Goal: Task Accomplishment & Management: Manage account settings

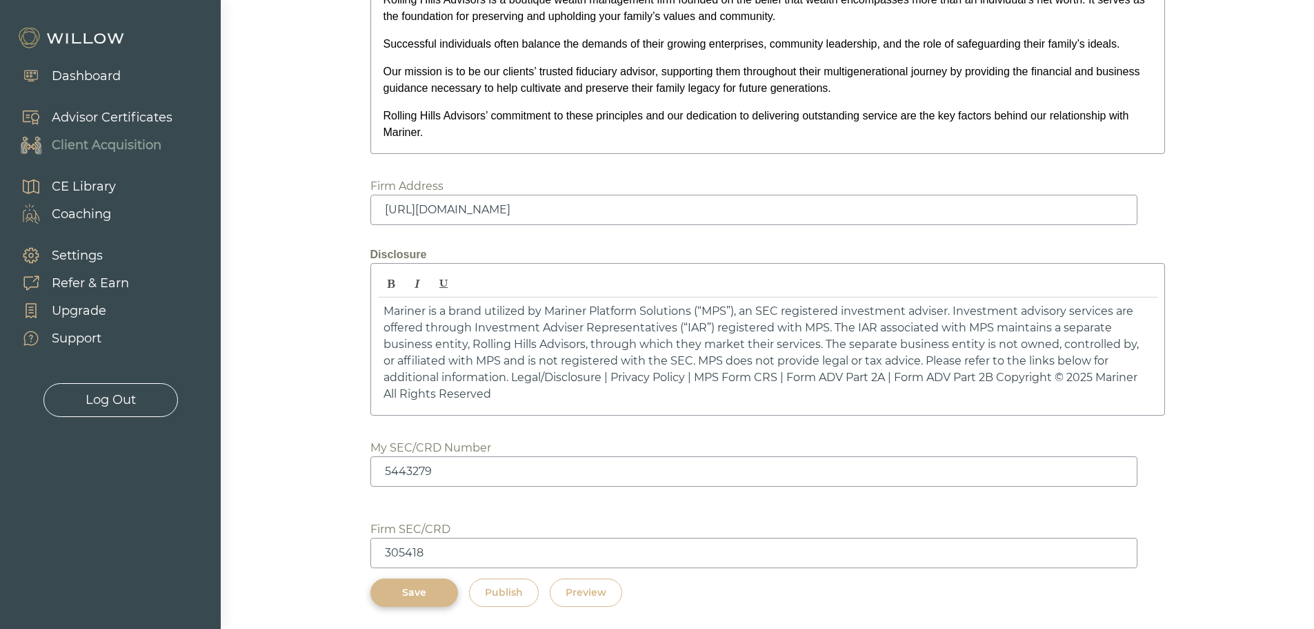
scroll to position [1871, 0]
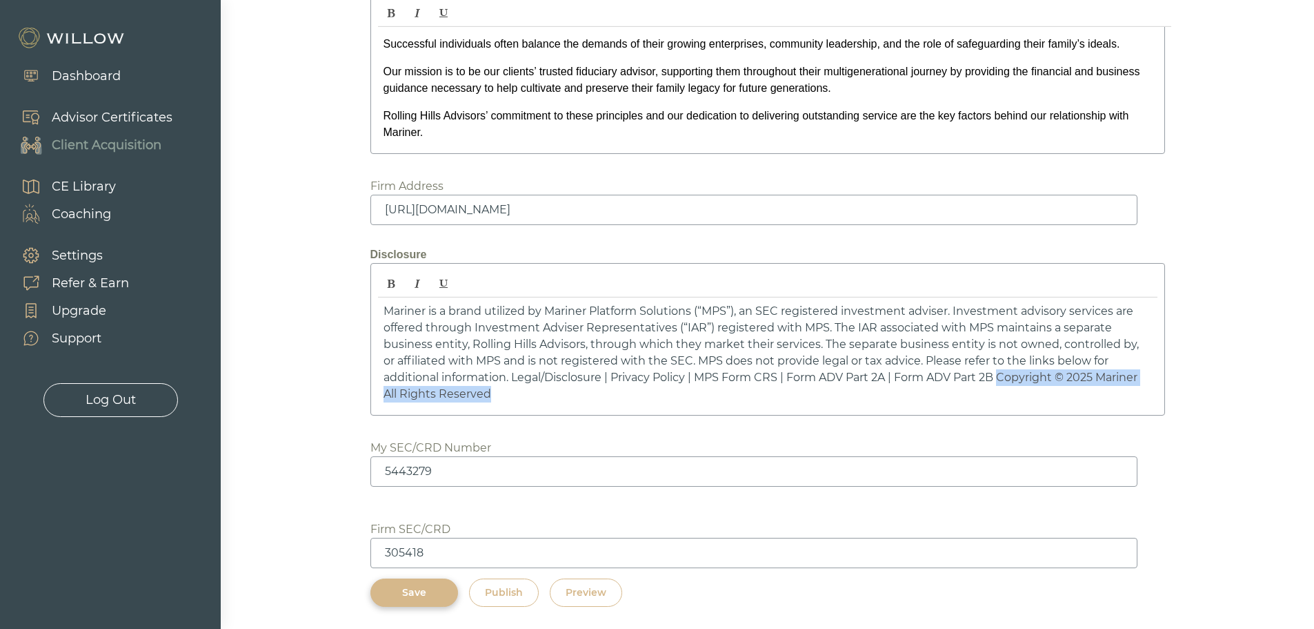
drag, startPoint x: 485, startPoint y: 389, endPoint x: 1003, endPoint y: 383, distance: 518.2
click at [1003, 383] on p "Mariner is a brand utilized by Mariner Platform Solutions (“MPS”), an SEC regis…" at bounding box center [768, 352] width 769 height 99
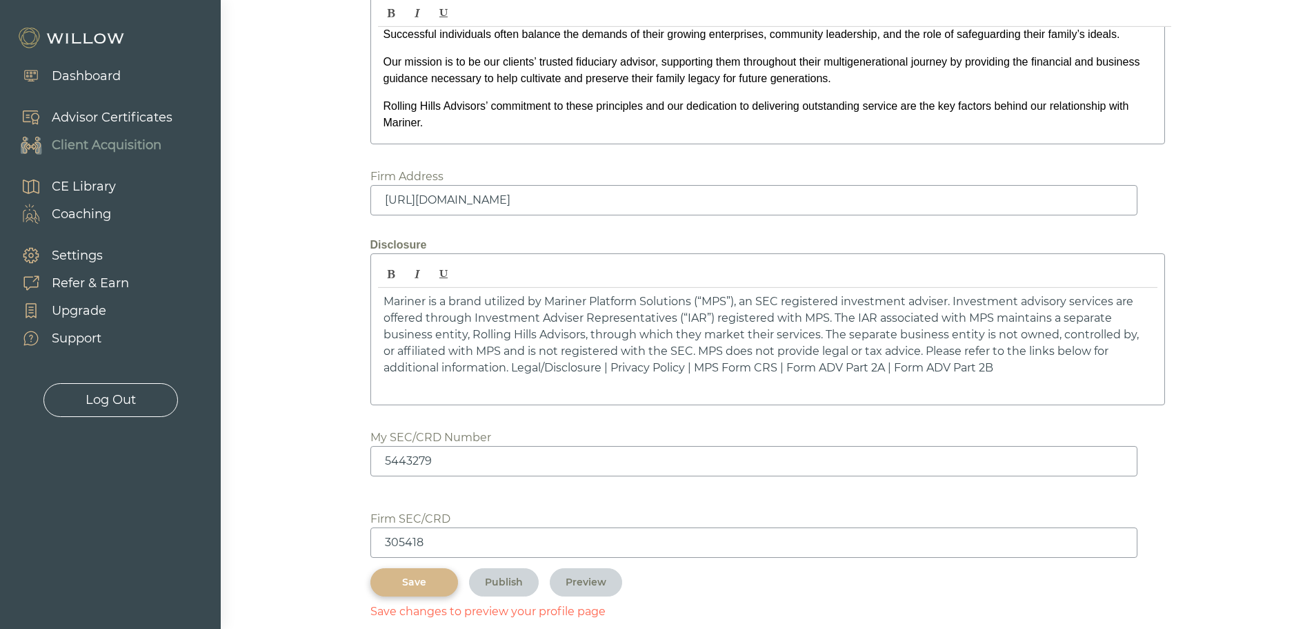
click at [914, 355] on p "Mariner is a brand utilized by Mariner Platform Solutions (“MPS”), an SEC regis…" at bounding box center [768, 334] width 769 height 83
drag, startPoint x: 621, startPoint y: 380, endPoint x: 912, endPoint y: 357, distance: 292.1
click at [912, 357] on p "Mariner is a brand utilized by Mariner Platform Solutions (“MPS”), an SEC regis…" at bounding box center [768, 342] width 769 height 99
click at [682, 359] on p "Mariner is a brand utilized by Mariner Platform Solutions (“MPS”), an SEC regis…" at bounding box center [768, 334] width 769 height 83
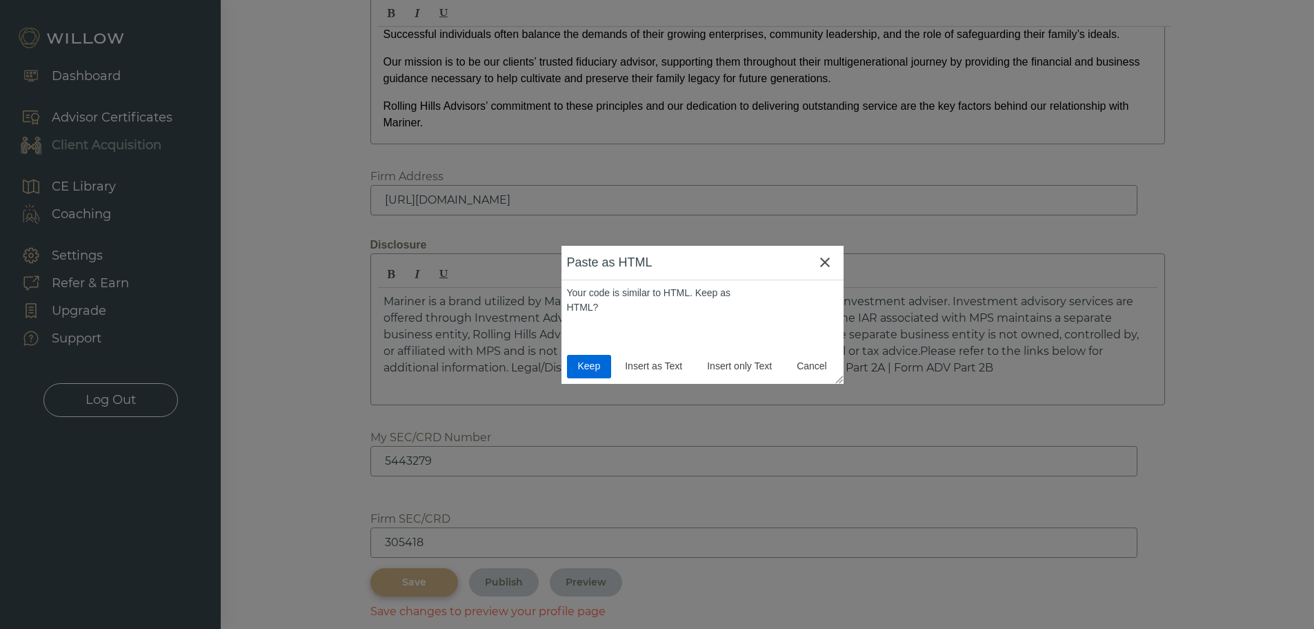
click at [584, 368] on span "Keep" at bounding box center [590, 366] width 34 height 14
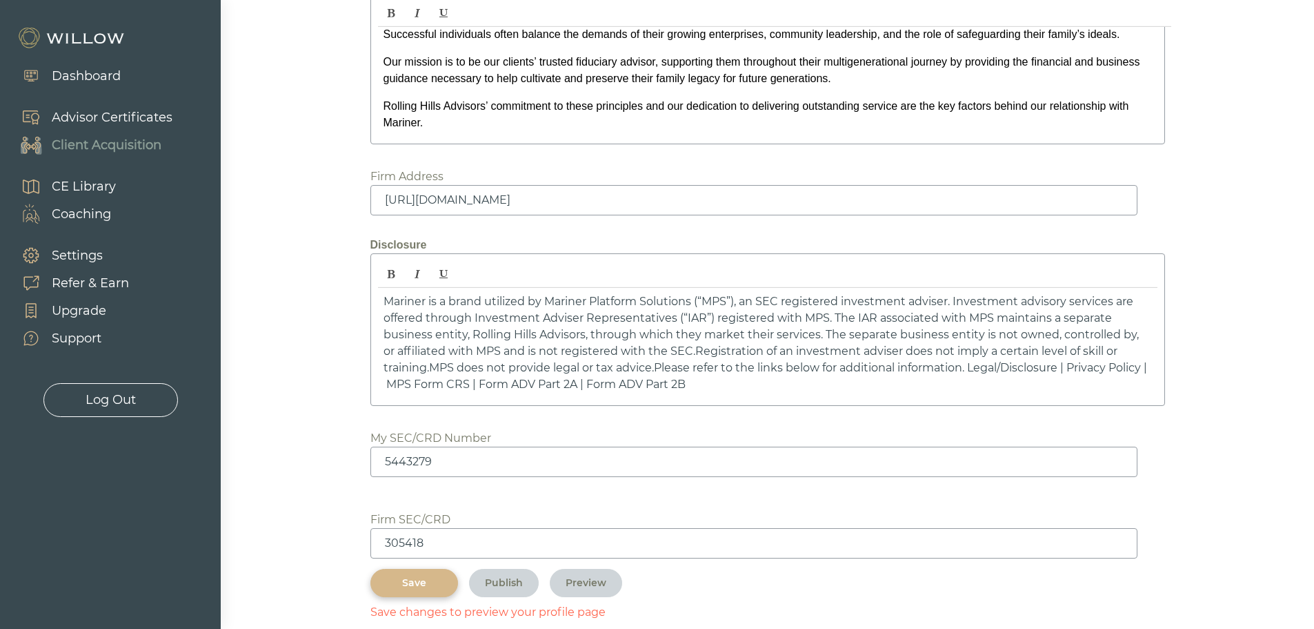
click at [406, 588] on div "Save" at bounding box center [414, 582] width 56 height 14
